Goal: Task Accomplishment & Management: Manage account settings

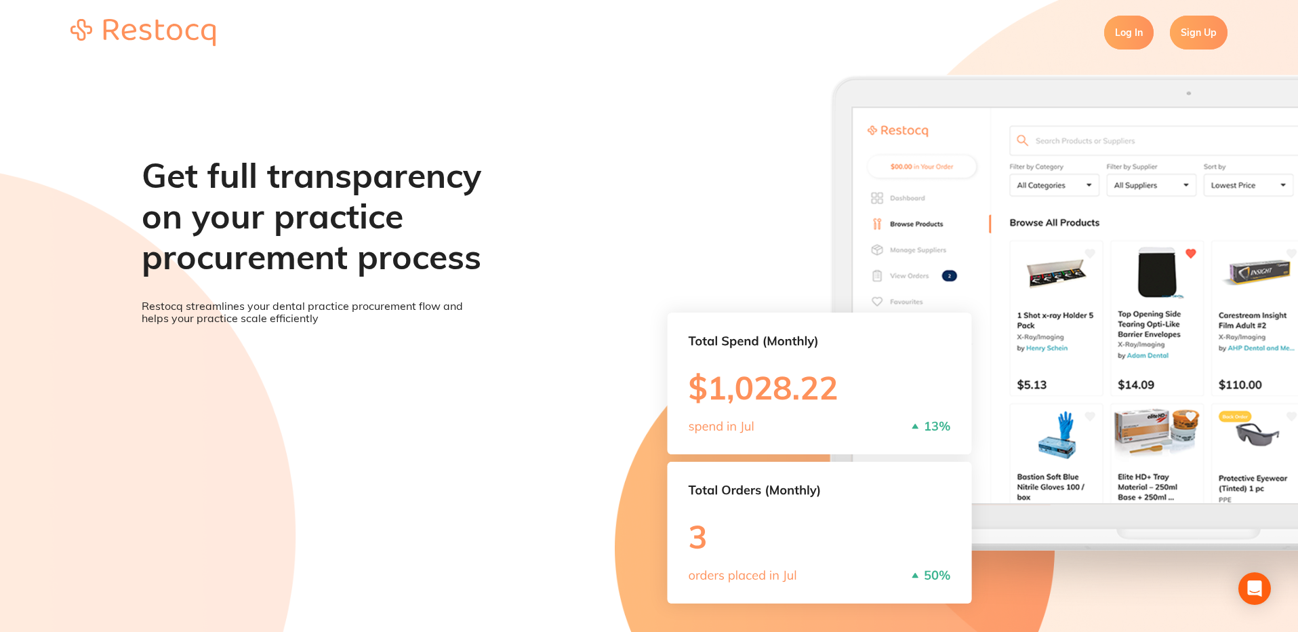
click at [1126, 39] on link "Log In" at bounding box center [1129, 33] width 49 height 34
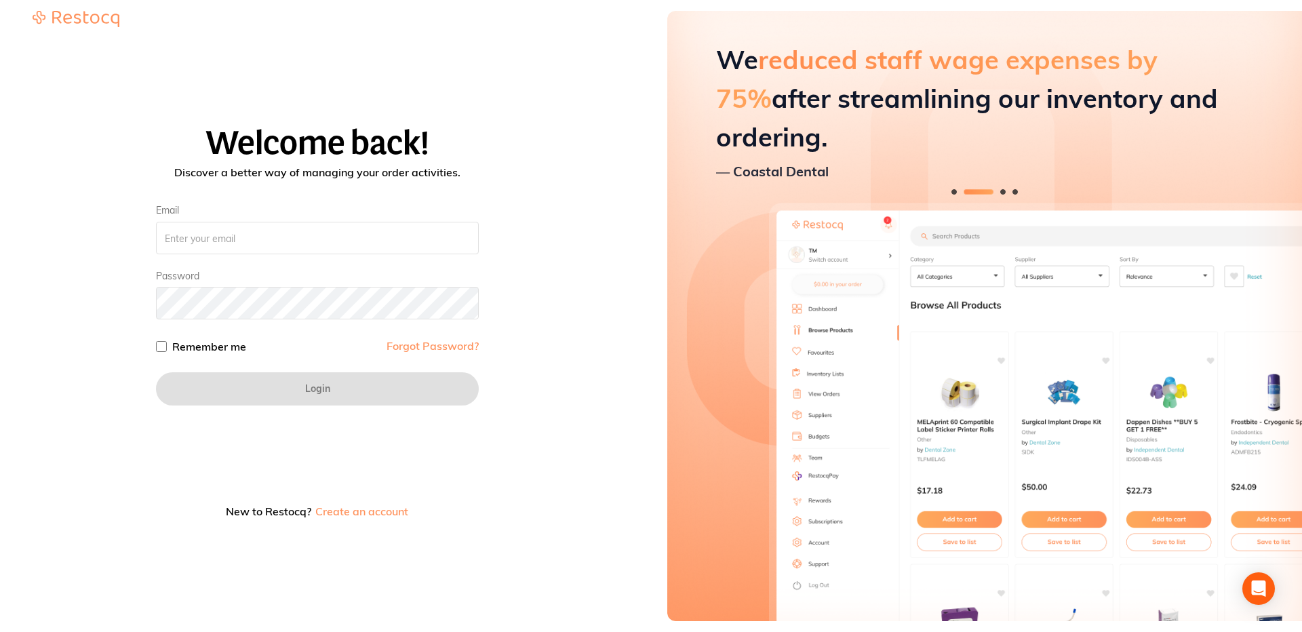
click at [485, 435] on div "Welcome back! Discover a better way of managing your order activities. Email Pa…" at bounding box center [317, 325] width 602 height 401
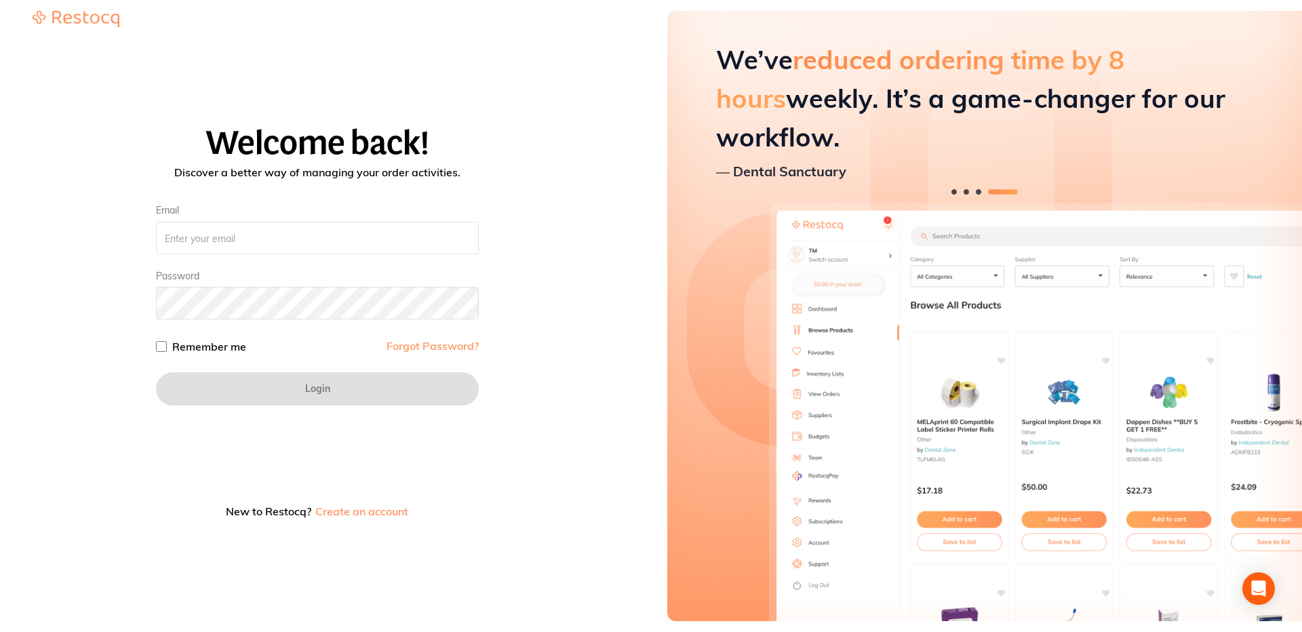
click at [382, 509] on button "Create an account" at bounding box center [362, 511] width 96 height 11
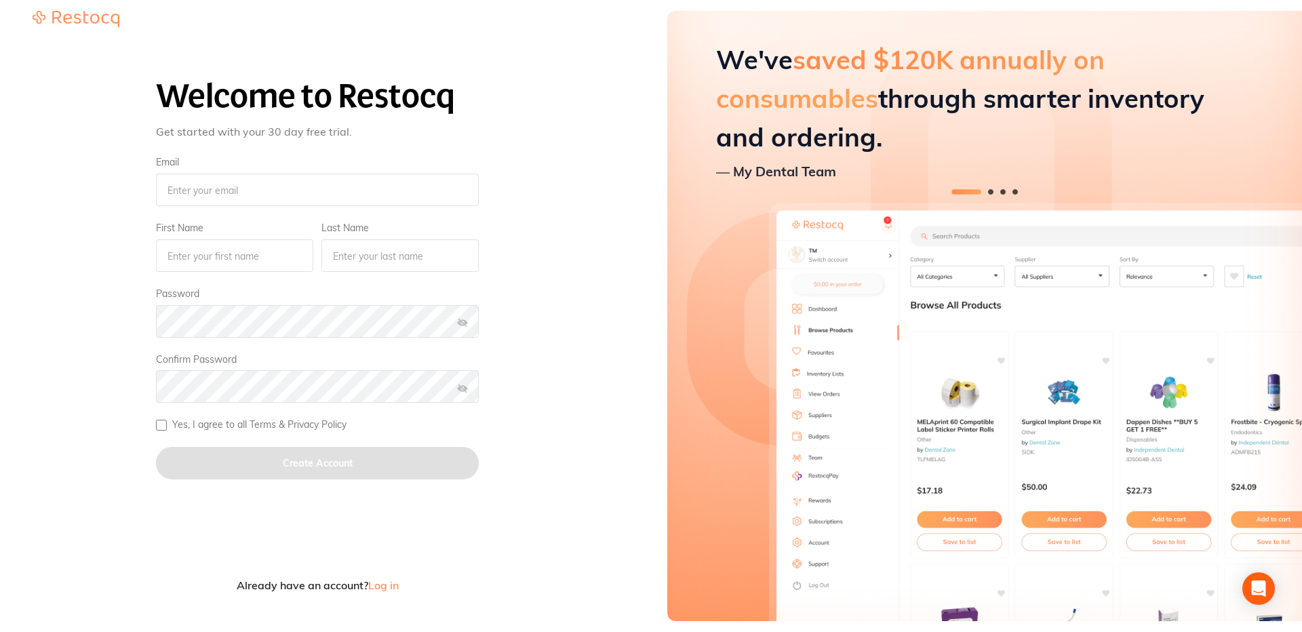
click at [389, 583] on span "Log in" at bounding box center [383, 585] width 31 height 14
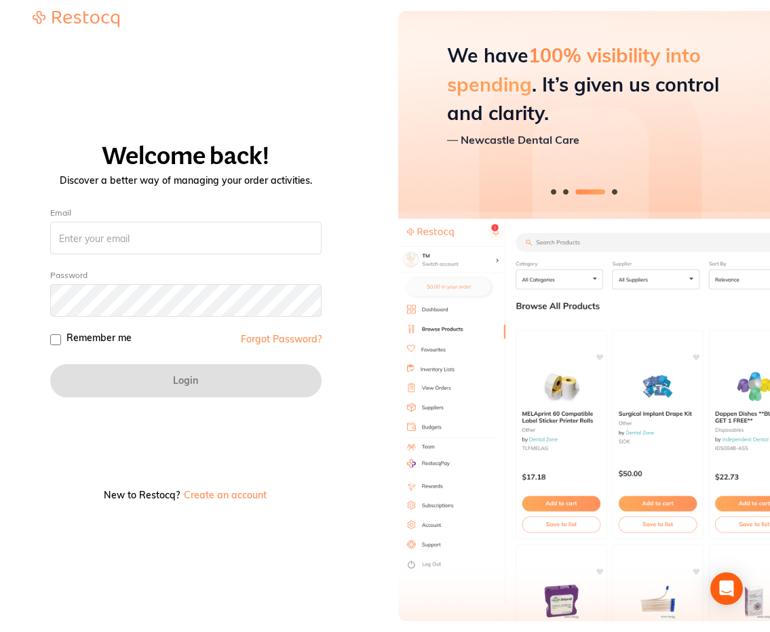
click at [54, 342] on input "Remember me" at bounding box center [55, 339] width 11 height 11
checkbox input "false"
